Goal: Transaction & Acquisition: Download file/media

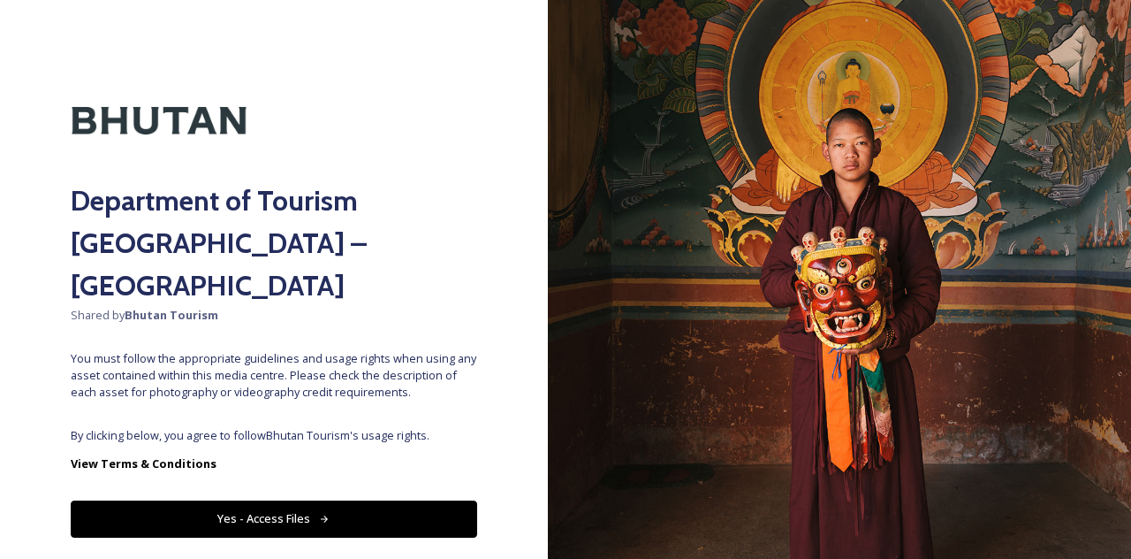
click at [387, 500] on button "Yes - Access Files" at bounding box center [274, 518] width 407 height 36
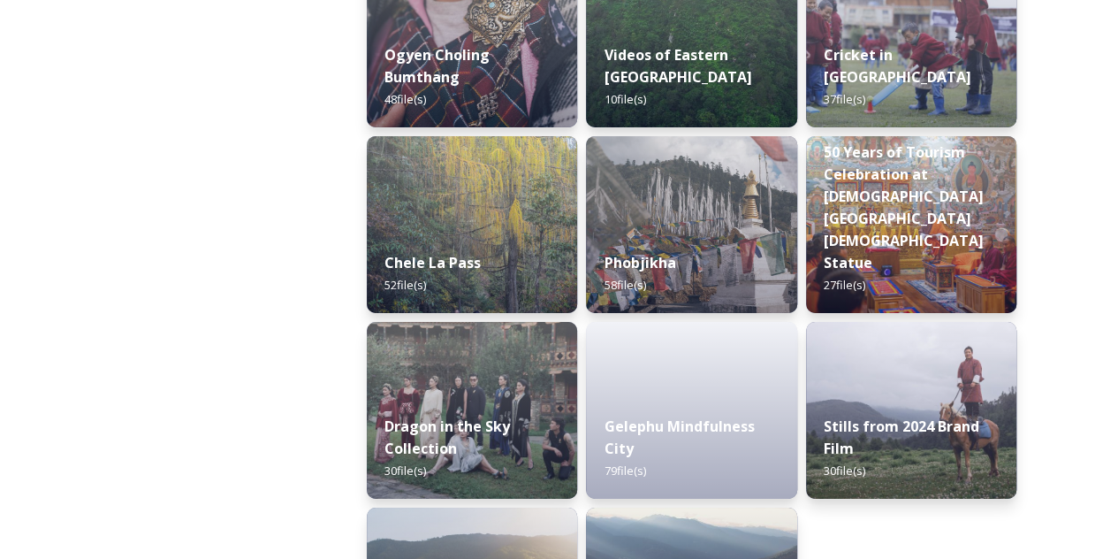
scroll to position [3074, 0]
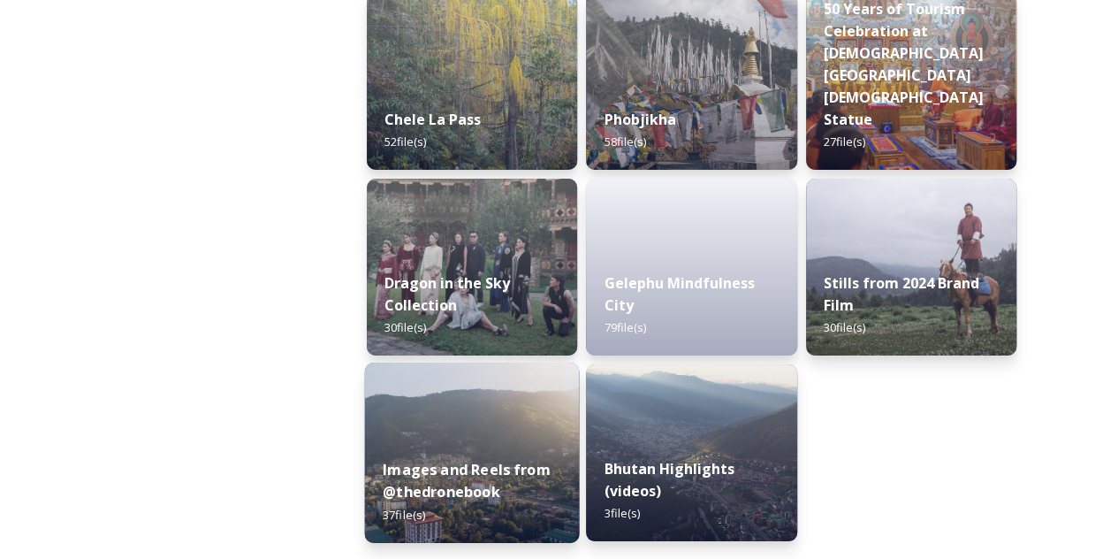
click at [475, 503] on div "Images and Reels from @thedronebook 37 file(s)" at bounding box center [472, 491] width 215 height 103
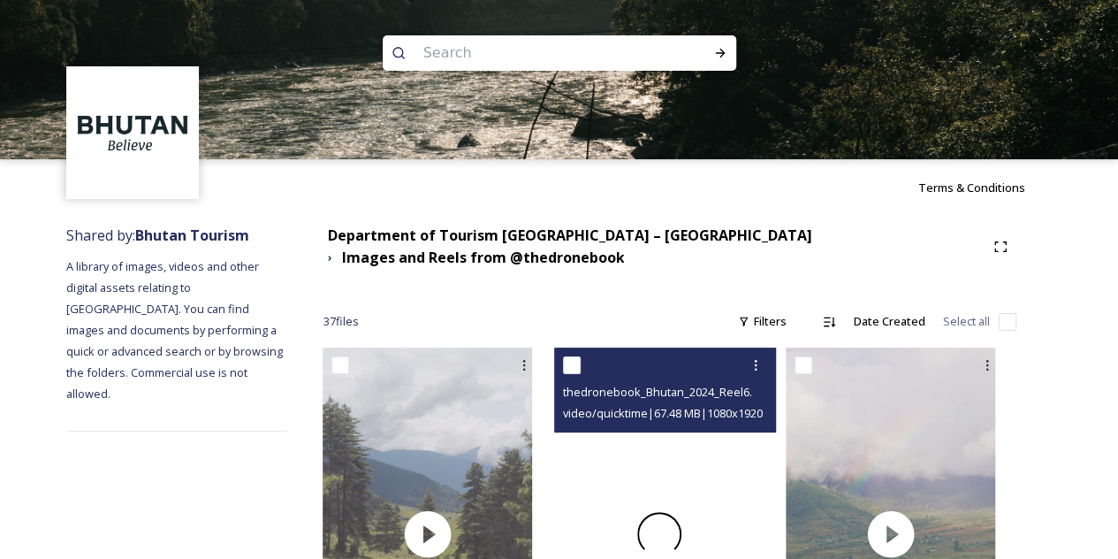
click at [643, 459] on div at bounding box center [658, 533] width 209 height 372
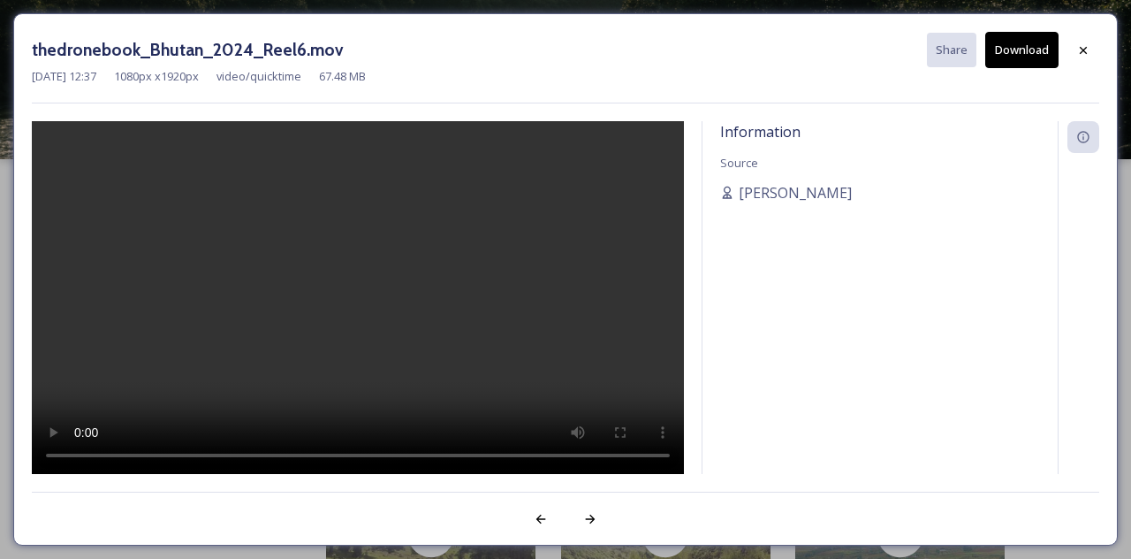
click at [1019, 55] on button "Download" at bounding box center [1021, 50] width 73 height 36
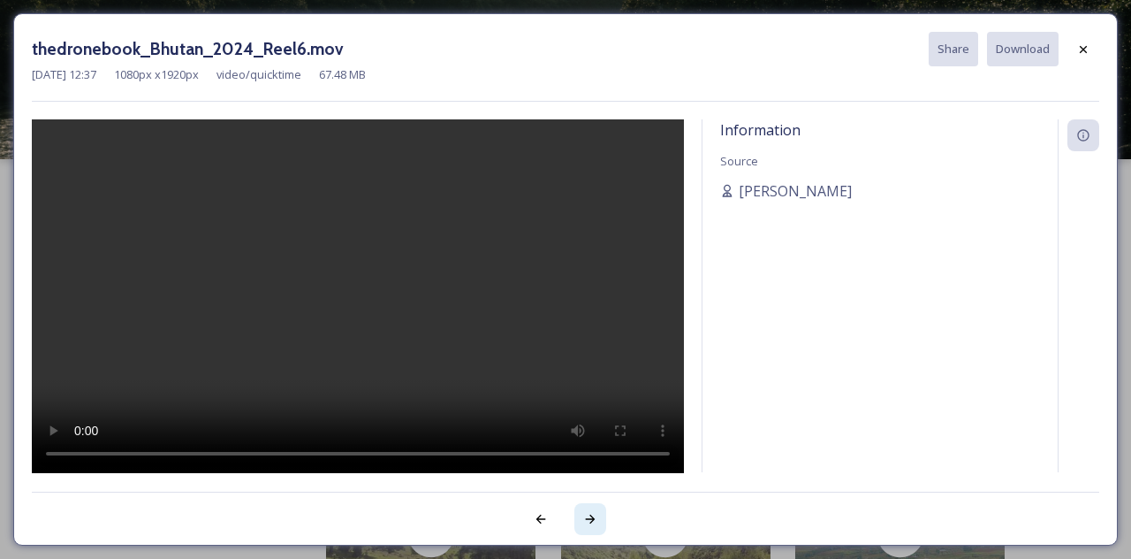
click at [592, 517] on icon at bounding box center [591, 518] width 10 height 9
click at [583, 515] on icon at bounding box center [590, 519] width 14 height 14
click at [542, 530] on div at bounding box center [541, 519] width 32 height 32
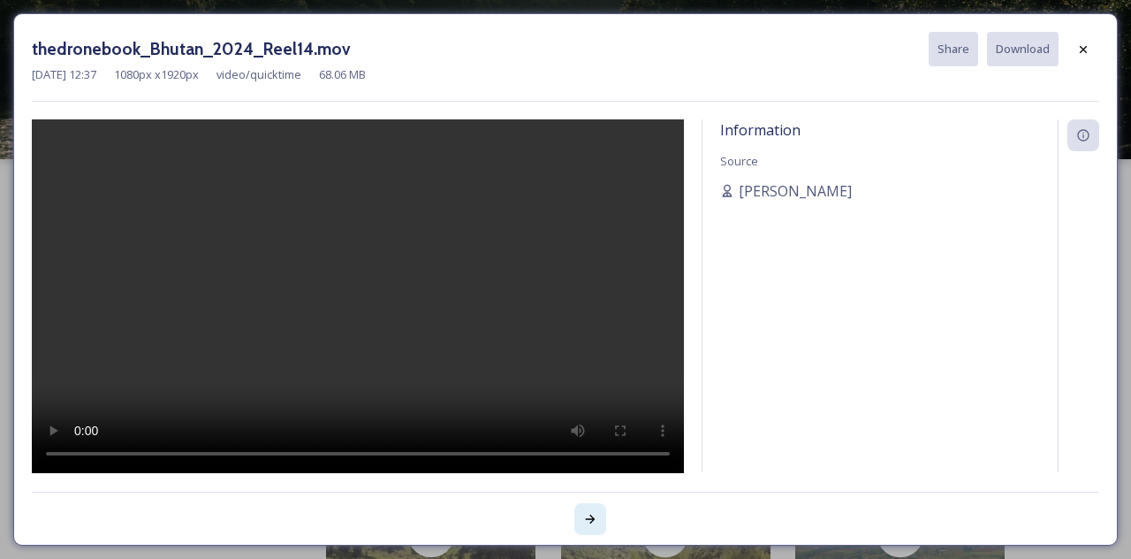
click at [584, 524] on icon at bounding box center [590, 519] width 14 height 14
click at [829, 485] on div "thedronebook_Bhutan_2024_Reel6.mov Share Download Oct 24 2024 12:37 1080 px x 1…" at bounding box center [565, 279] width 1105 height 532
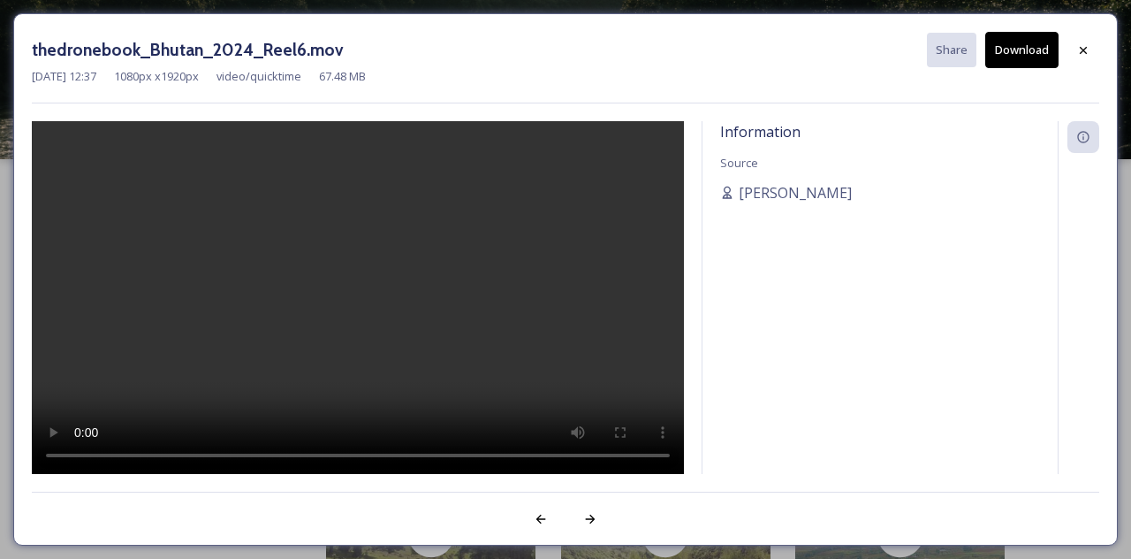
click at [1031, 50] on button "Download" at bounding box center [1021, 50] width 73 height 36
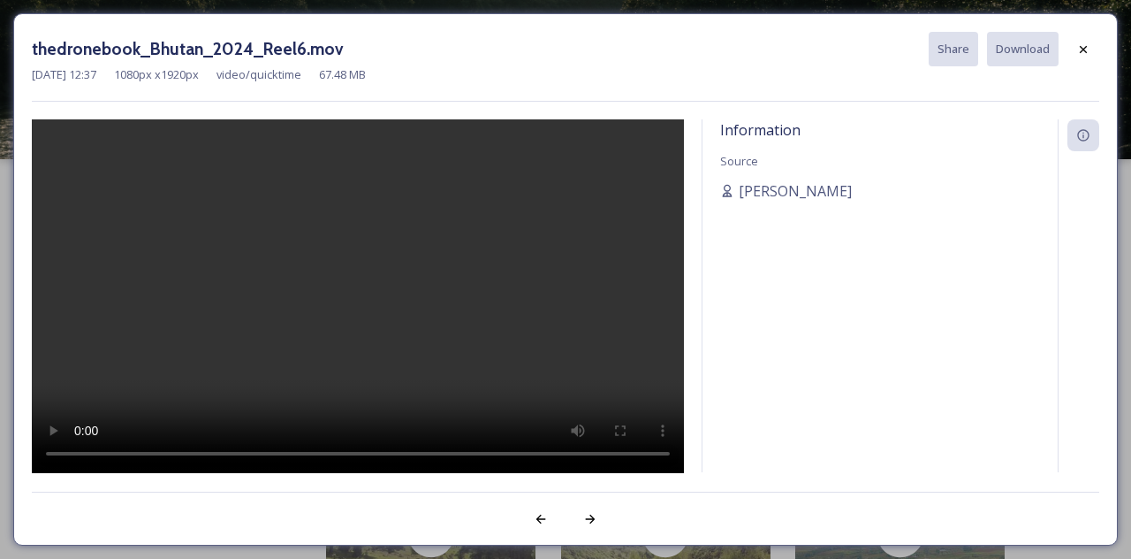
click at [1130, 87] on div "thedronebook_Bhutan_2024_Reel6.mov Share Download Oct 24 2024 12:37 1080 px x 1…" at bounding box center [565, 279] width 1131 height 559
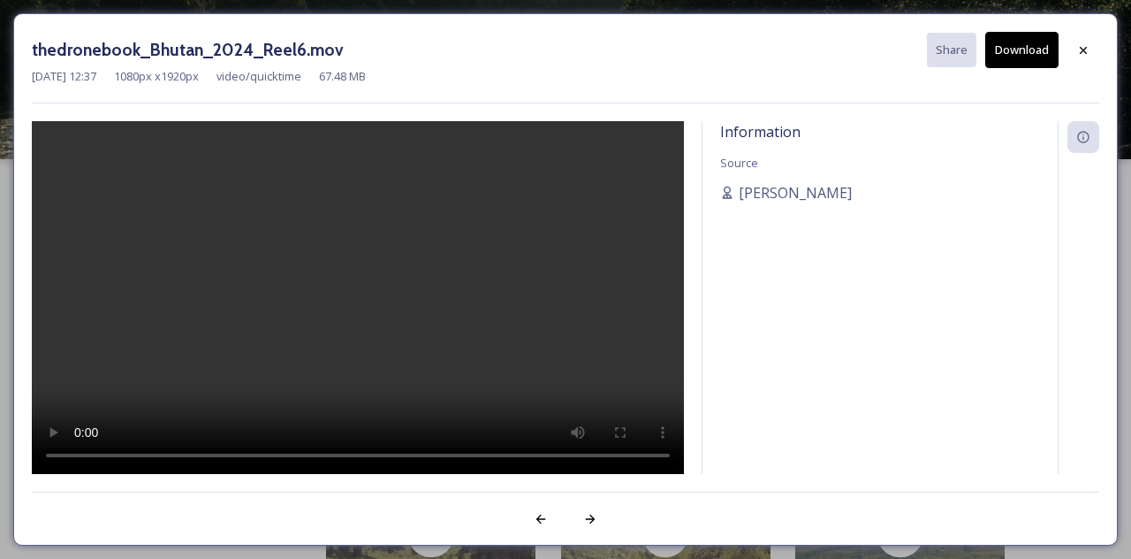
click at [907, 150] on div "Information Source Kezang Choden" at bounding box center [880, 297] width 355 height 353
click at [585, 524] on icon at bounding box center [590, 519] width 14 height 14
click at [1008, 50] on button "Download" at bounding box center [1021, 50] width 73 height 36
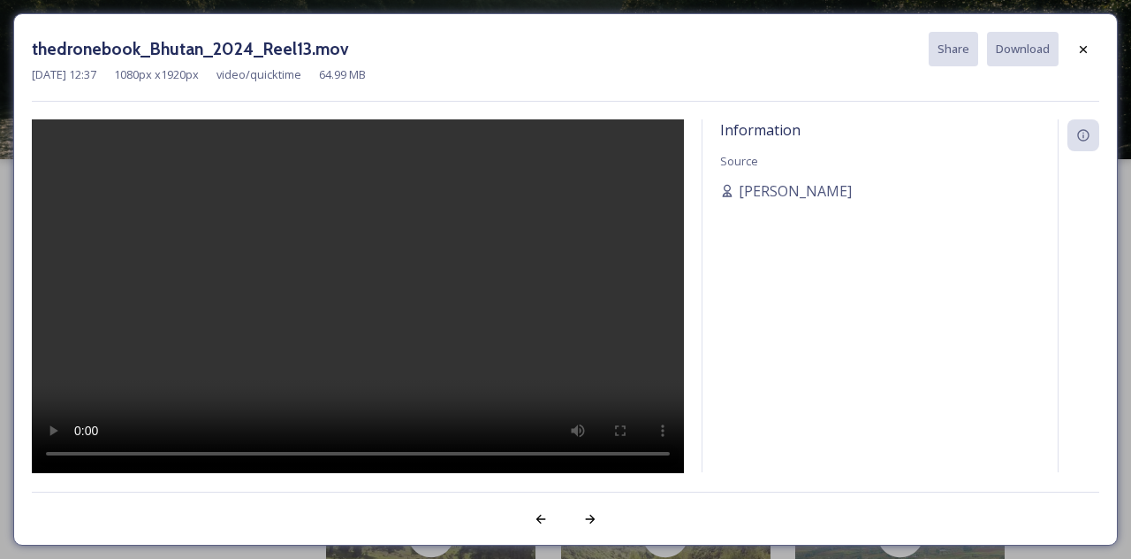
click at [833, 305] on div "Information Source Kezang Choden" at bounding box center [880, 295] width 355 height 353
drag, startPoint x: 1020, startPoint y: 49, endPoint x: 1041, endPoint y: 91, distance: 47.4
click at [1041, 91] on div "thedronebook_Bhutan_2024_Reel13.mov Share Download Oct 24 2024 12:37 1080 px x …" at bounding box center [566, 67] width 1068 height 70
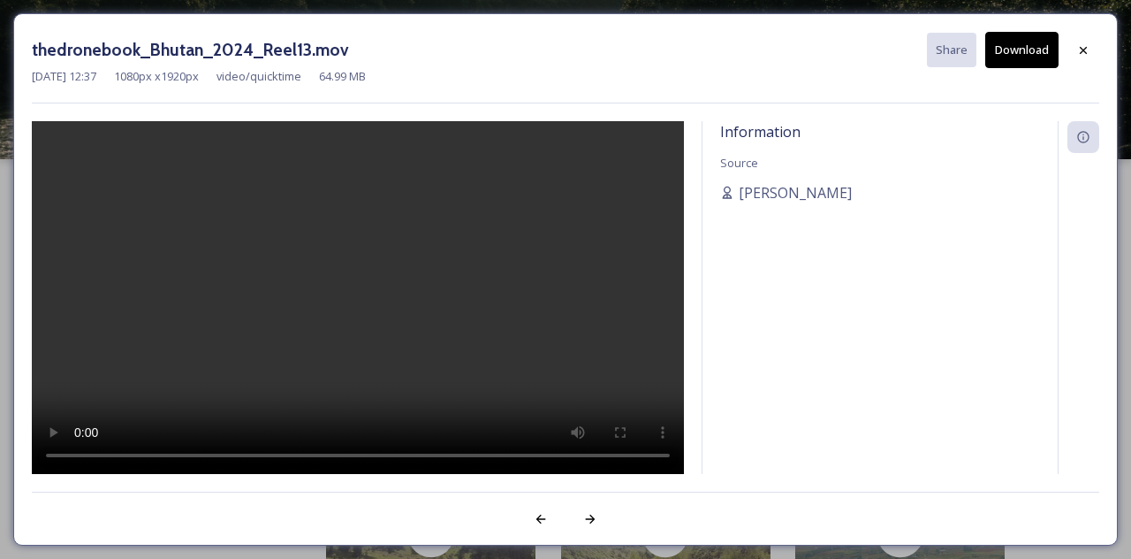
click at [841, 368] on div "Information Source Kezang Choden" at bounding box center [880, 297] width 355 height 353
click at [587, 512] on icon at bounding box center [590, 519] width 14 height 14
click at [1034, 55] on button "Download" at bounding box center [1021, 50] width 73 height 36
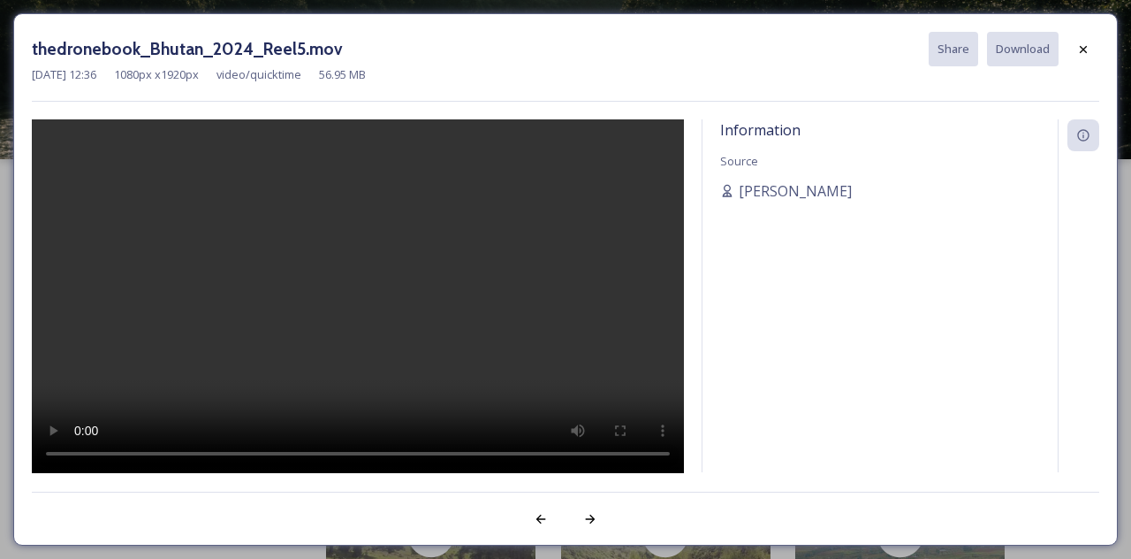
click at [844, 337] on div "Information Source Kezang Choden" at bounding box center [880, 295] width 355 height 353
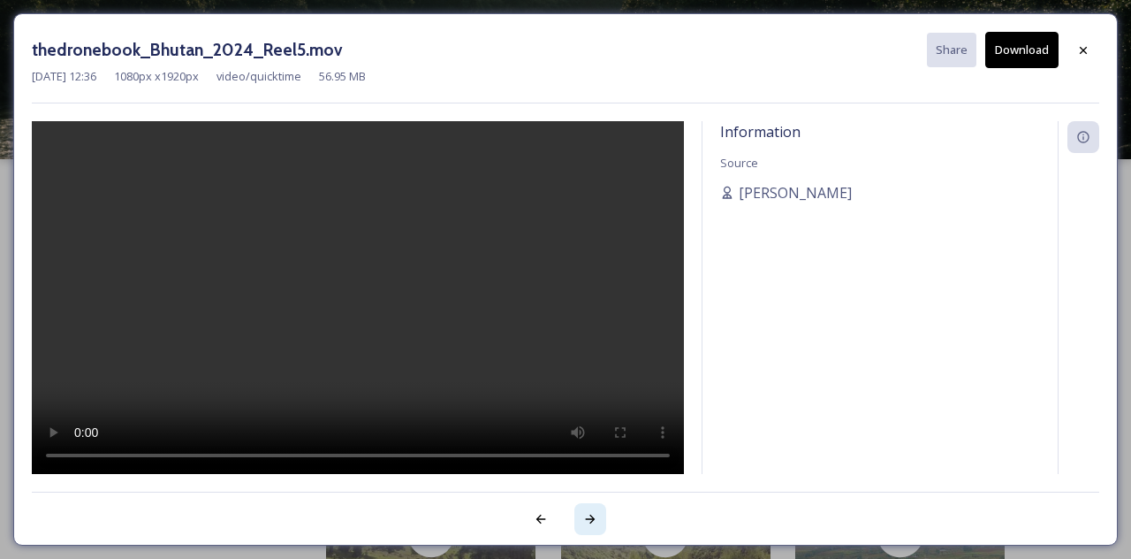
click at [588, 513] on icon at bounding box center [590, 519] width 14 height 14
click at [1020, 48] on button "Download" at bounding box center [1021, 50] width 73 height 36
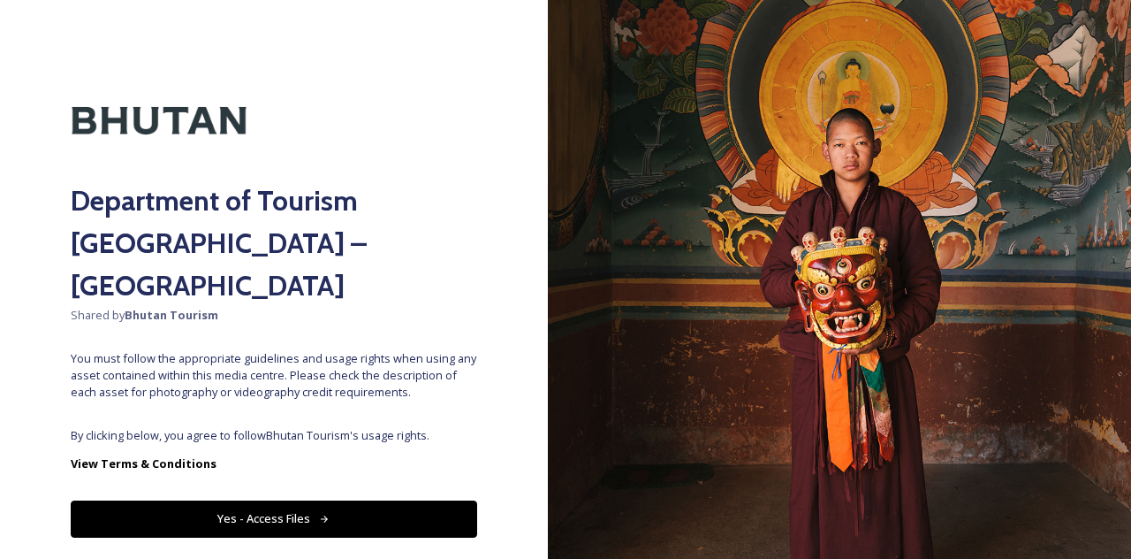
click at [419, 500] on button "Yes - Access Files" at bounding box center [274, 518] width 407 height 36
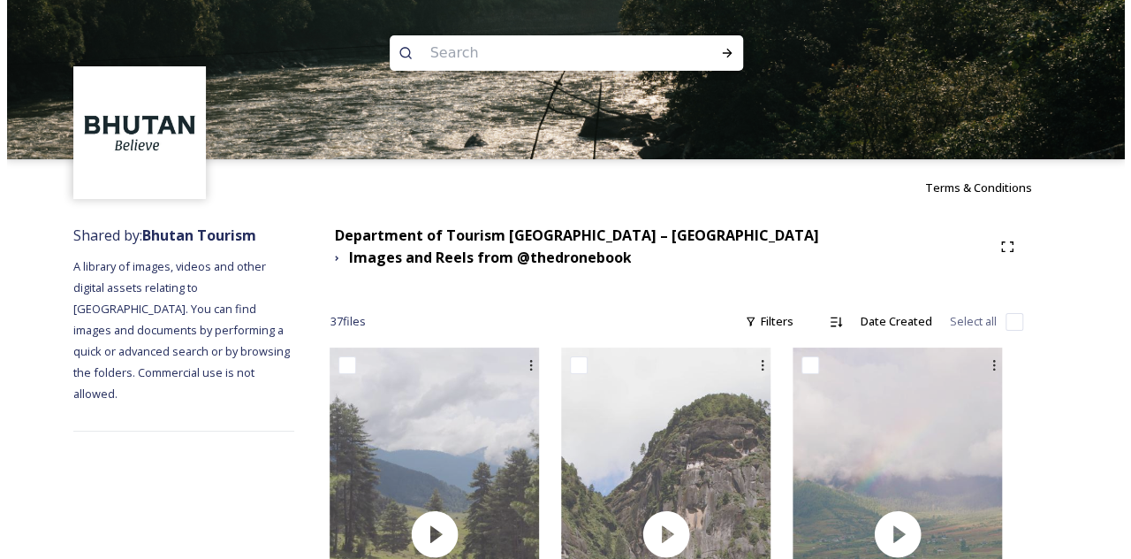
scroll to position [488, 0]
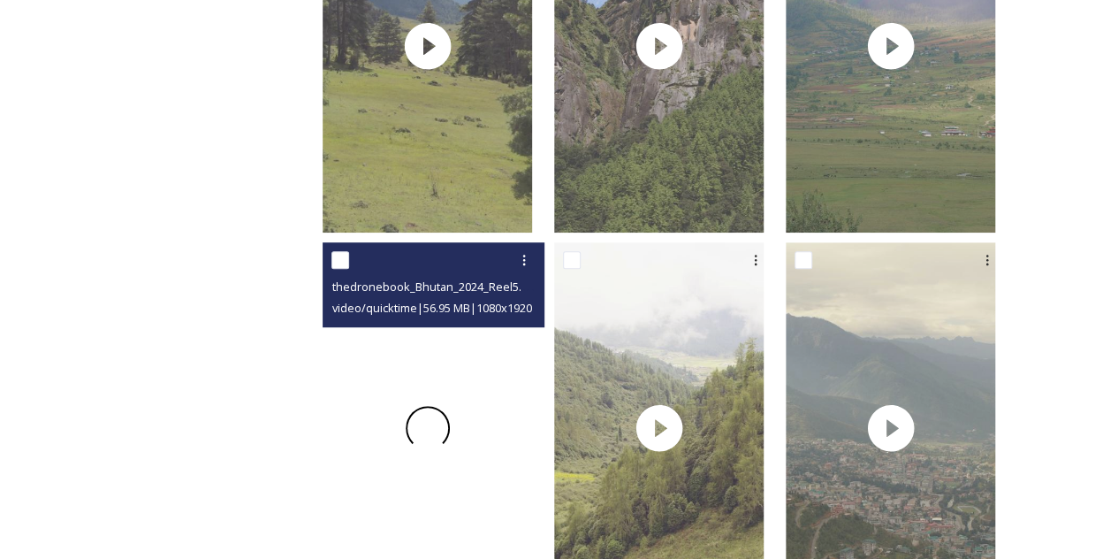
click at [506, 377] on div at bounding box center [427, 428] width 209 height 372
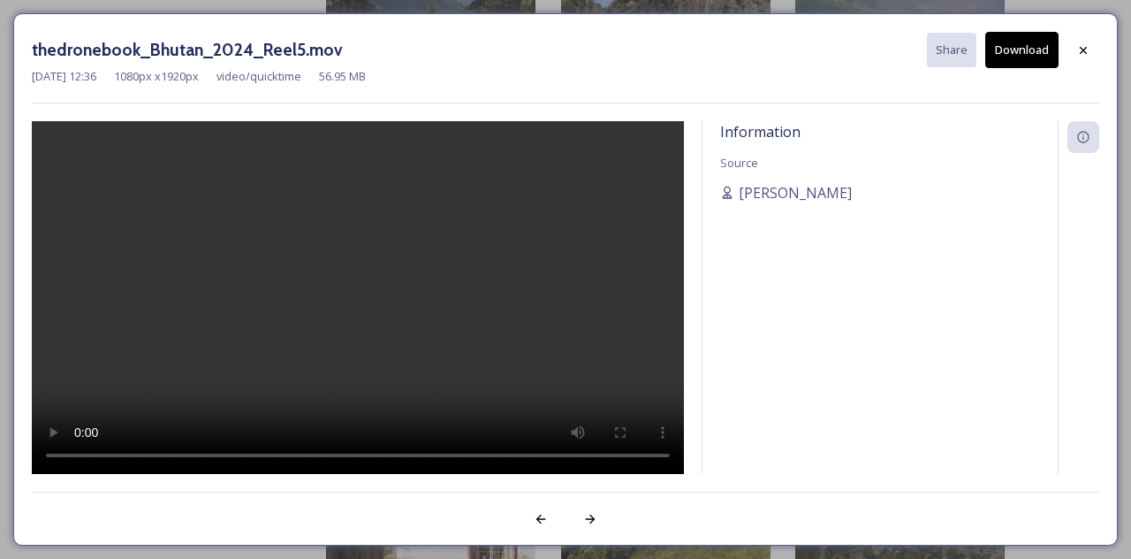
click at [1016, 53] on button "Download" at bounding box center [1021, 50] width 73 height 36
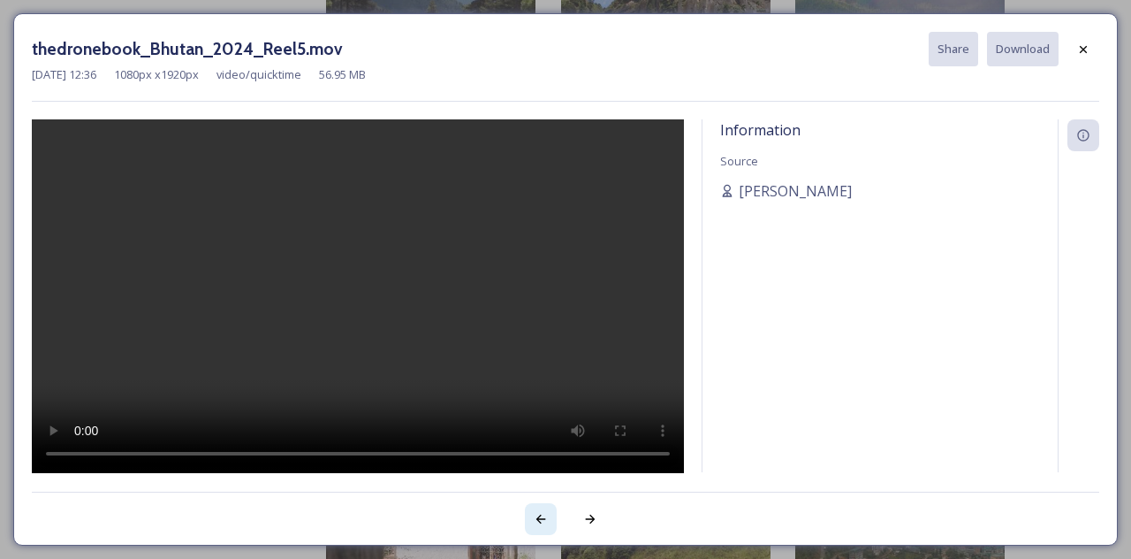
click at [535, 528] on div at bounding box center [541, 519] width 32 height 32
click at [542, 513] on icon at bounding box center [541, 519] width 14 height 14
click at [588, 513] on icon at bounding box center [590, 519] width 14 height 14
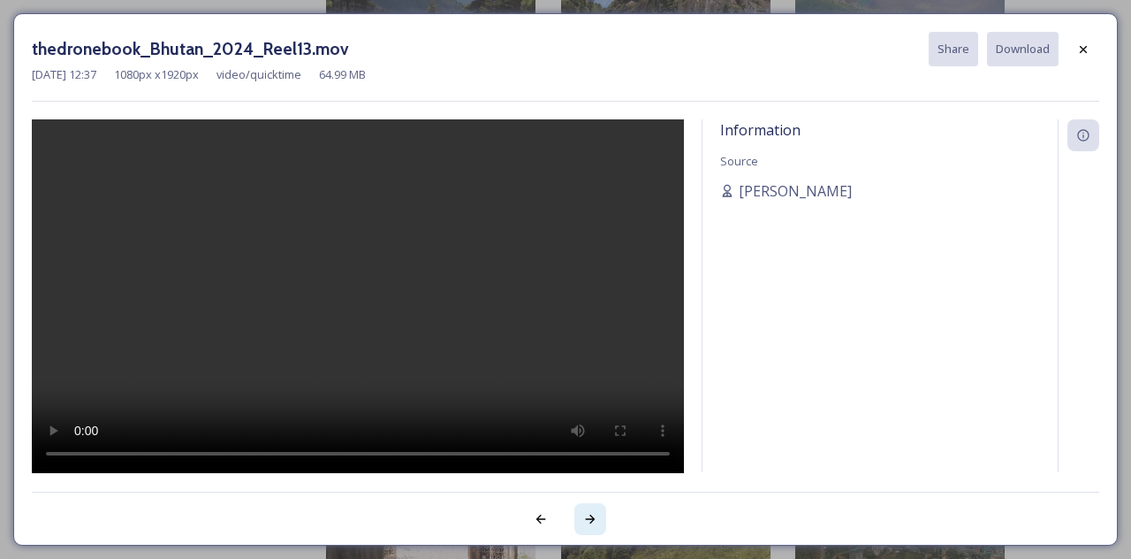
click at [582, 512] on div at bounding box center [590, 519] width 32 height 32
click at [539, 526] on div at bounding box center [541, 519] width 32 height 32
click at [544, 517] on icon at bounding box center [541, 519] width 14 height 14
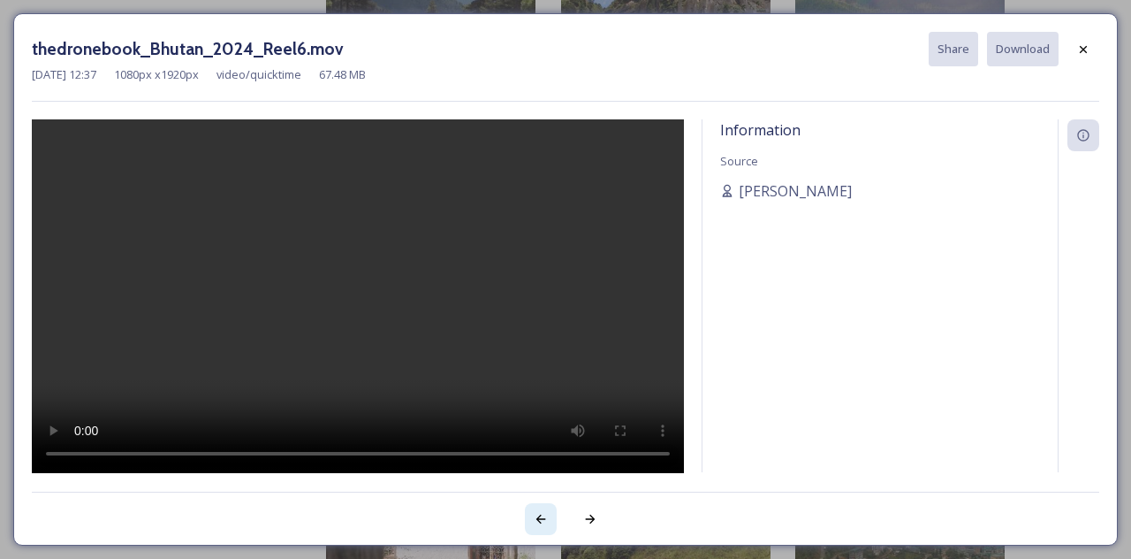
click at [544, 517] on icon at bounding box center [541, 519] width 14 height 14
click at [589, 512] on icon at bounding box center [590, 519] width 14 height 14
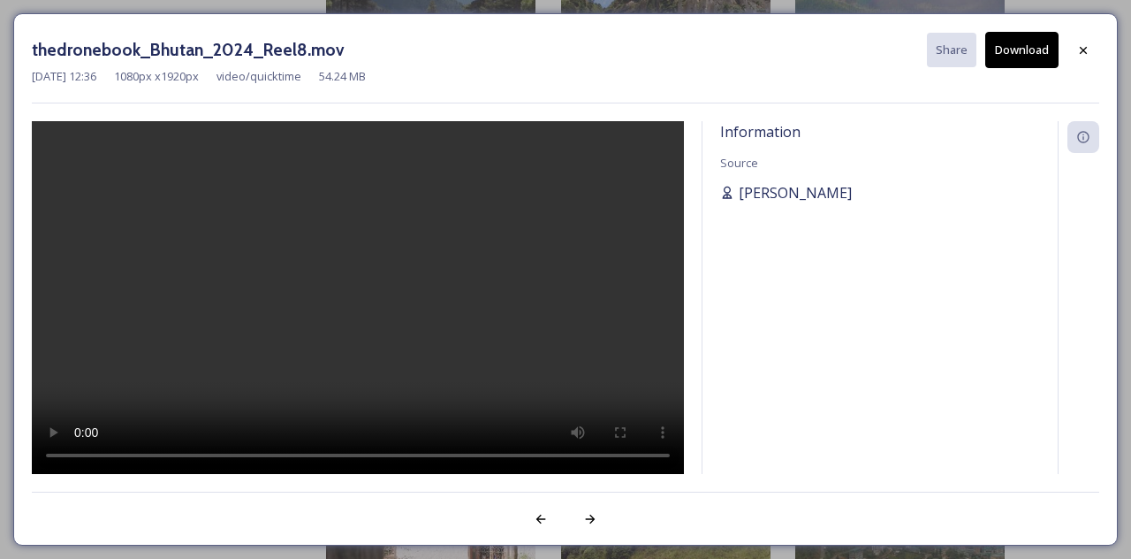
click at [972, 192] on div "[PERSON_NAME]" at bounding box center [880, 192] width 320 height 21
click at [1020, 42] on button "Download" at bounding box center [1021, 50] width 73 height 36
